Goal: Information Seeking & Learning: Learn about a topic

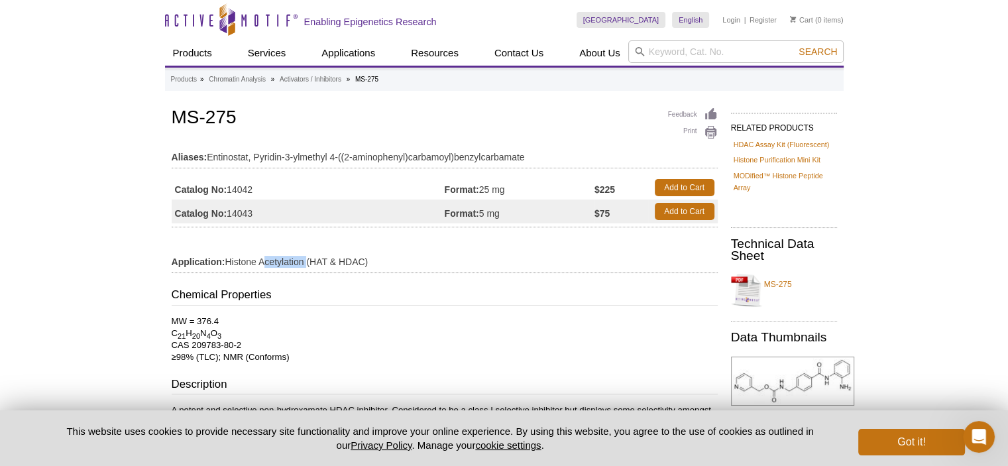
drag, startPoint x: 260, startPoint y: 262, endPoint x: 307, endPoint y: 262, distance: 47.7
click at [307, 262] on td "Application: Histone Acetylation (HAT & HDAC)" at bounding box center [445, 258] width 546 height 21
click at [290, 267] on td "Application: Histone Acetylation (HAT & HDAC)" at bounding box center [445, 258] width 546 height 21
click at [286, 258] on td "Application: Histone Acetylation (HAT & HDAC)" at bounding box center [445, 258] width 546 height 21
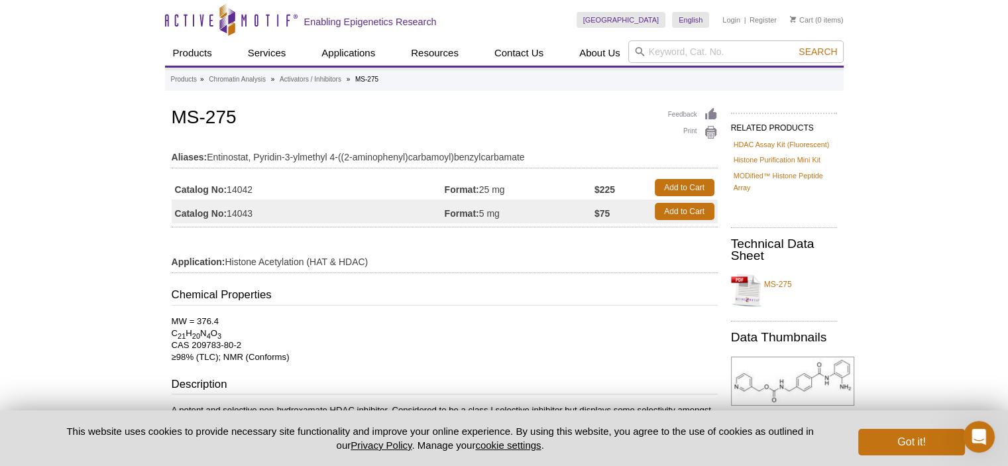
click at [243, 258] on td "Application: Histone Acetylation (HAT & HDAC)" at bounding box center [445, 258] width 546 height 21
click at [282, 259] on td "Application: Histone Acetylation (HAT & HDAC)" at bounding box center [445, 258] width 546 height 21
click at [239, 264] on td "Application: Histone Acetylation (HAT & HDAC)" at bounding box center [445, 258] width 546 height 21
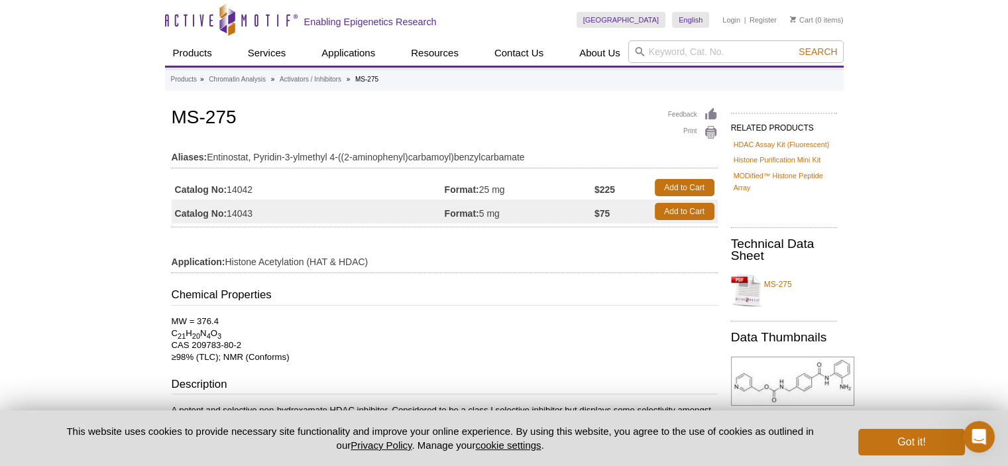
click at [239, 264] on td "Application: Histone Acetylation (HAT & HDAC)" at bounding box center [445, 258] width 546 height 21
click at [241, 264] on td "Application: Histone Acetylation (HAT & HDAC)" at bounding box center [445, 258] width 546 height 21
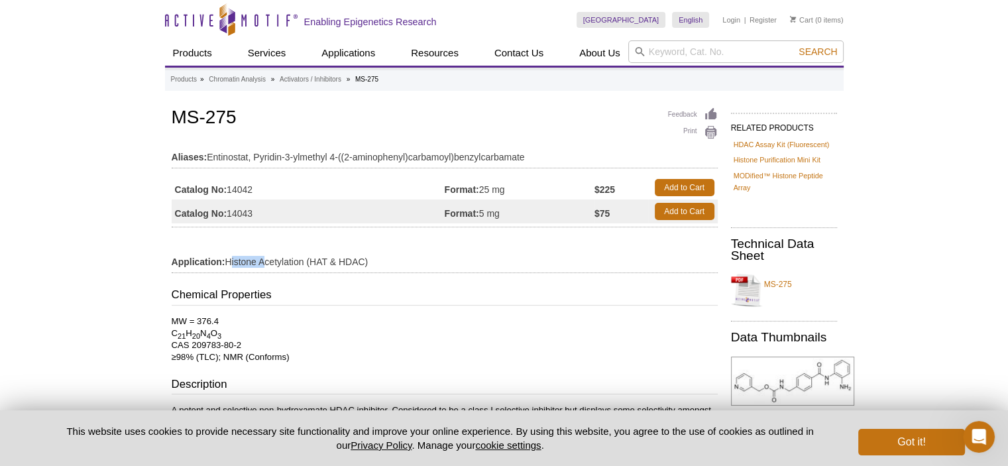
click at [241, 262] on td "Application: Histone Acetylation (HAT & HDAC)" at bounding box center [445, 258] width 546 height 21
click at [271, 264] on td "Application: Histone Acetylation (HAT & HDAC)" at bounding box center [445, 258] width 546 height 21
click at [249, 264] on td "Application: Histone Acetylation (HAT & HDAC)" at bounding box center [445, 258] width 546 height 21
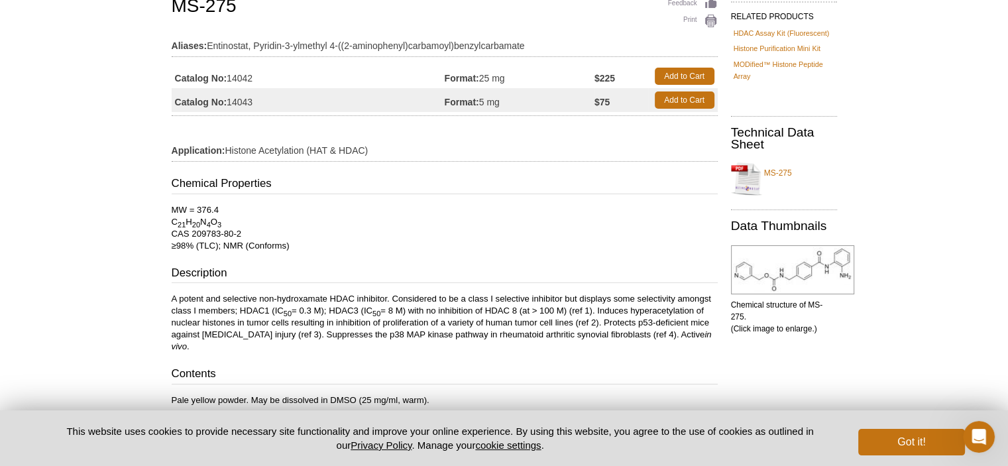
scroll to position [111, 0]
drag, startPoint x: 380, startPoint y: 296, endPoint x: 275, endPoint y: 295, distance: 105.4
click at [275, 295] on p "A potent and selective non-hydroxamate HDAC inhibitor. Considered to be a class…" at bounding box center [445, 323] width 546 height 60
